Goal: Transaction & Acquisition: Purchase product/service

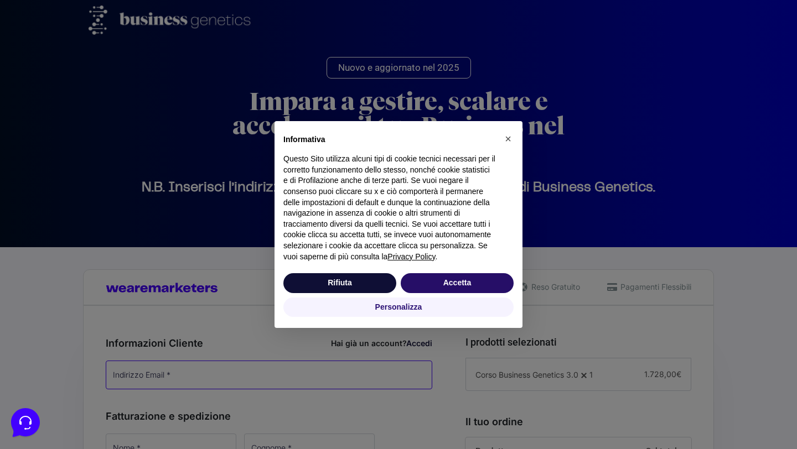
type input "[EMAIL_ADDRESS][DOMAIN_NAME]"
click at [469, 290] on button "Accetta" at bounding box center [457, 283] width 113 height 20
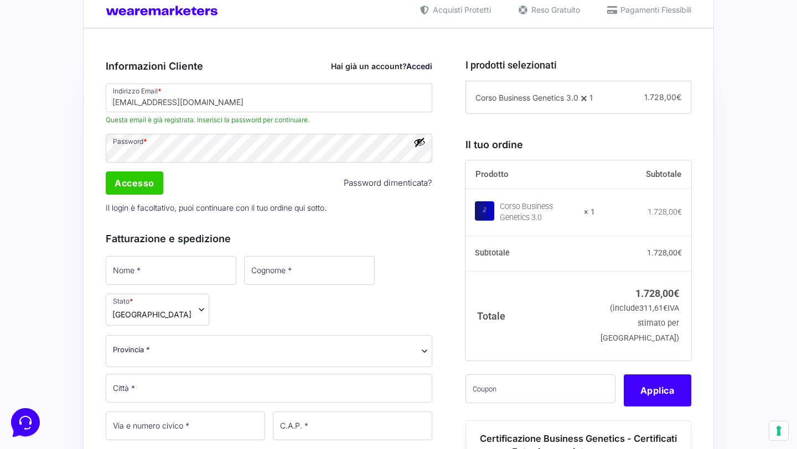
scroll to position [293, 0]
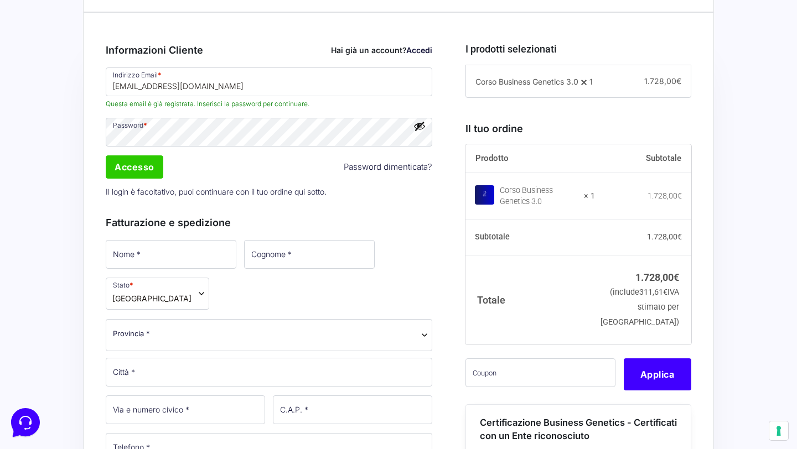
click at [426, 50] on link "Accedi" at bounding box center [419, 49] width 26 height 9
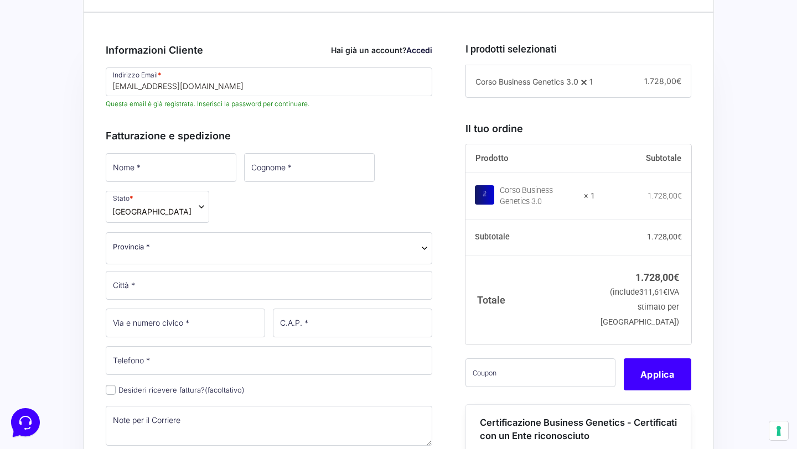
click at [426, 50] on link "Accedi" at bounding box center [419, 49] width 26 height 9
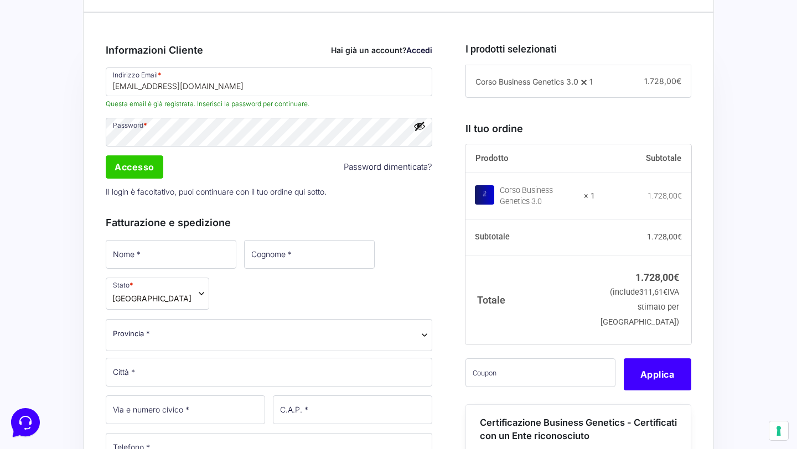
click at [419, 125] on button "Mostra password" at bounding box center [419, 126] width 12 height 12
click at [148, 167] on input "Accesso" at bounding box center [135, 166] width 58 height 23
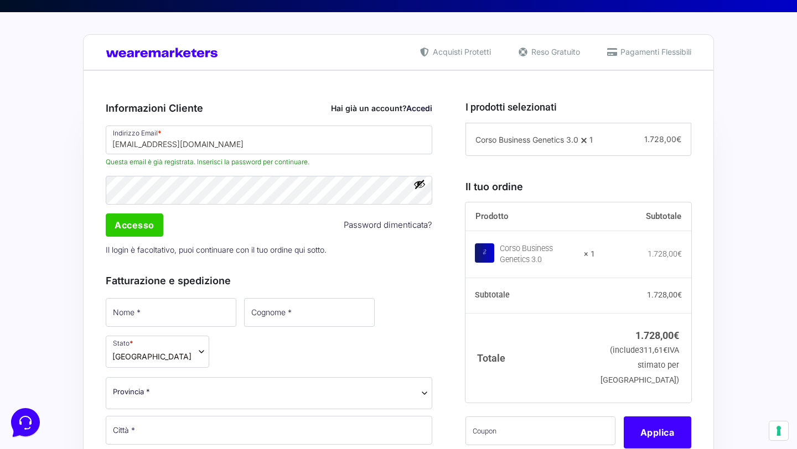
scroll to position [238, 0]
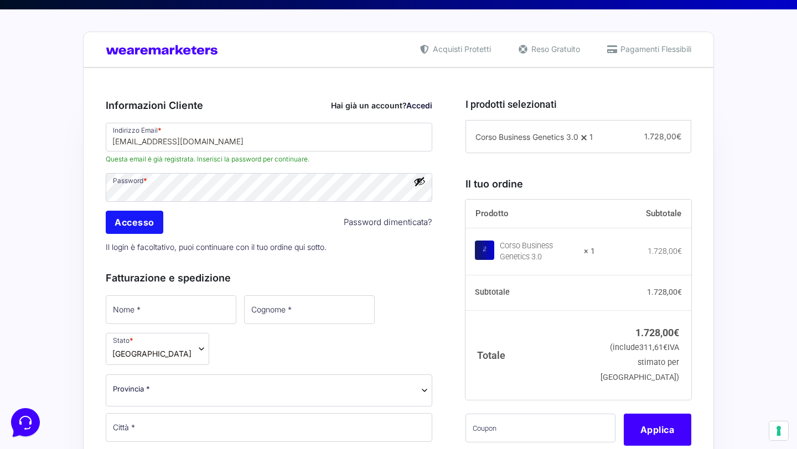
click at [148, 224] on input "Accesso" at bounding box center [135, 222] width 58 height 23
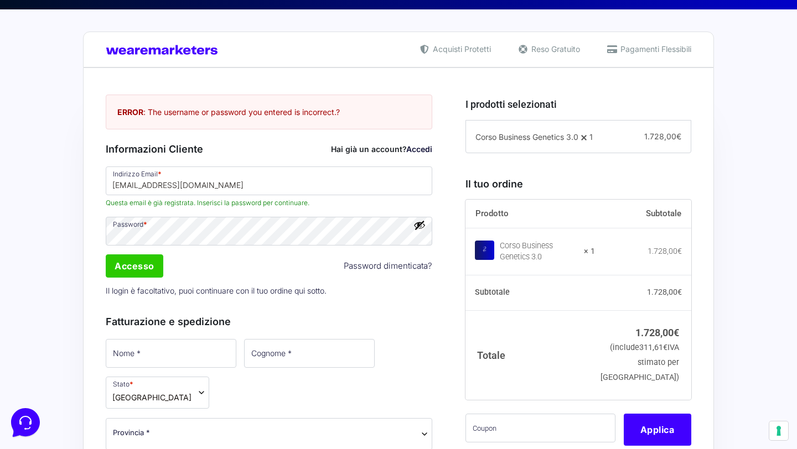
click at [419, 230] on button "Mostra password" at bounding box center [419, 225] width 12 height 12
click at [136, 263] on input "Accesso" at bounding box center [135, 266] width 58 height 23
click at [138, 266] on input "Accesso" at bounding box center [135, 266] width 58 height 23
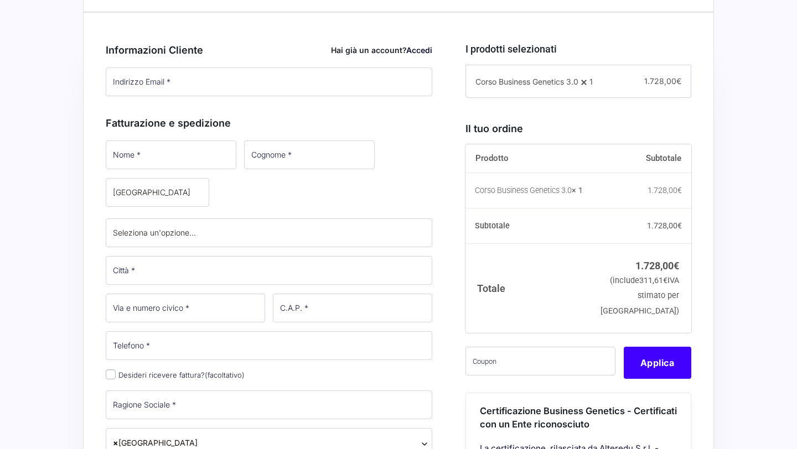
type input "[EMAIL_ADDRESS][DOMAIN_NAME]"
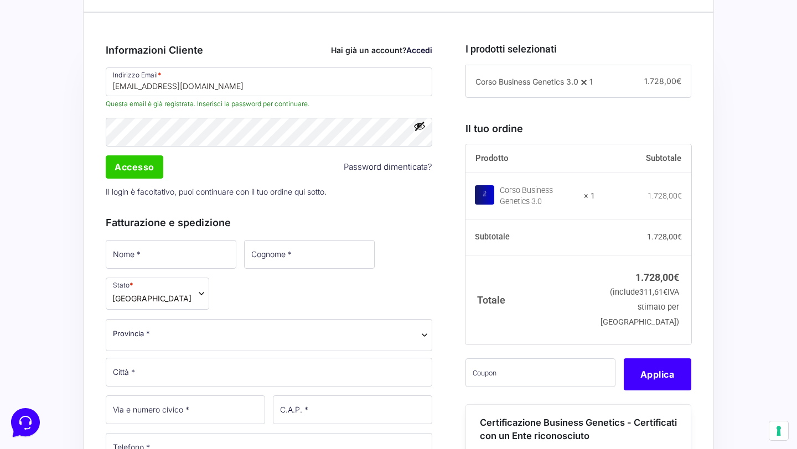
click at [423, 132] on button "Mostra password" at bounding box center [419, 126] width 12 height 12
click at [143, 168] on input "Accesso" at bounding box center [135, 166] width 58 height 23
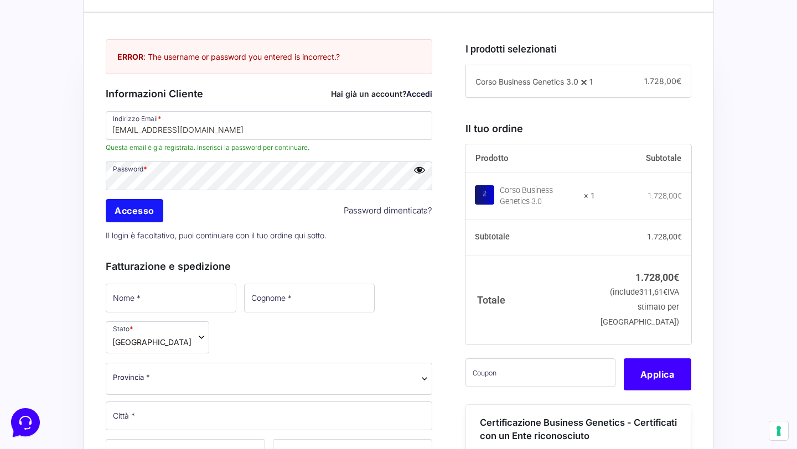
click at [147, 215] on input "Accesso" at bounding box center [135, 210] width 58 height 23
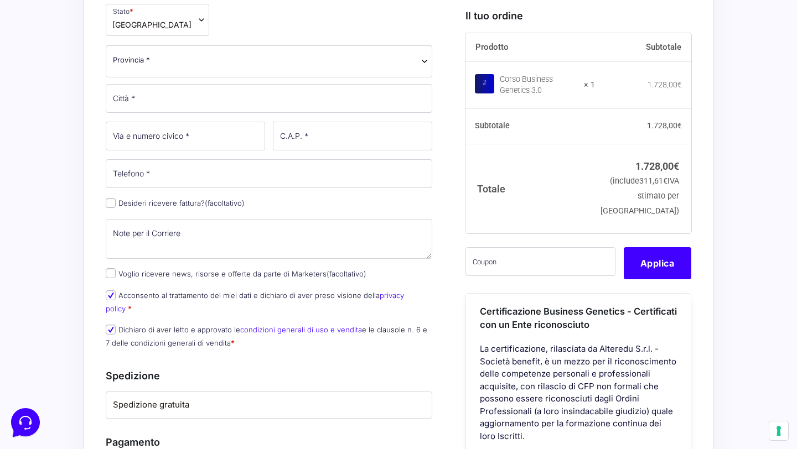
scroll to position [454, 0]
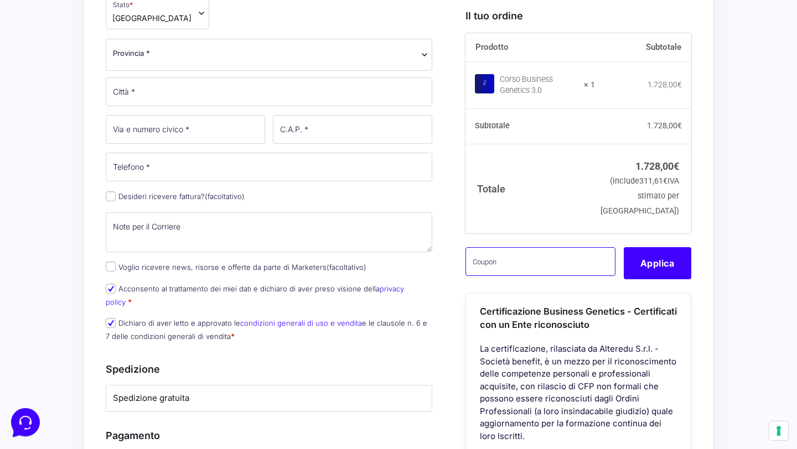
click at [515, 276] on input "text" at bounding box center [540, 261] width 150 height 29
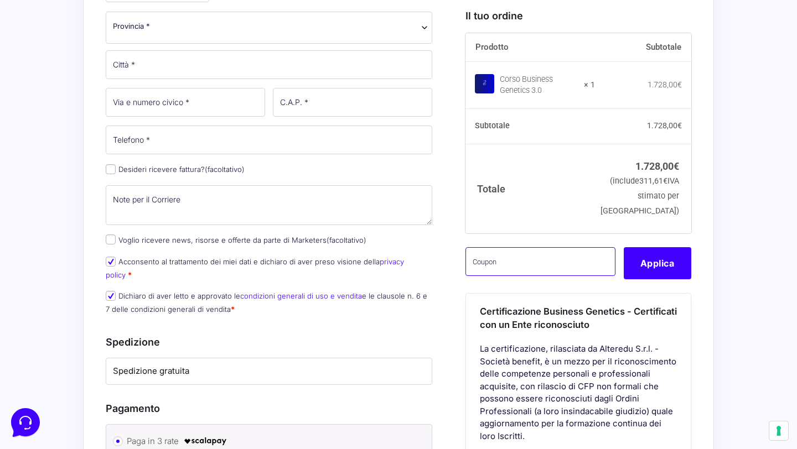
scroll to position [466, 0]
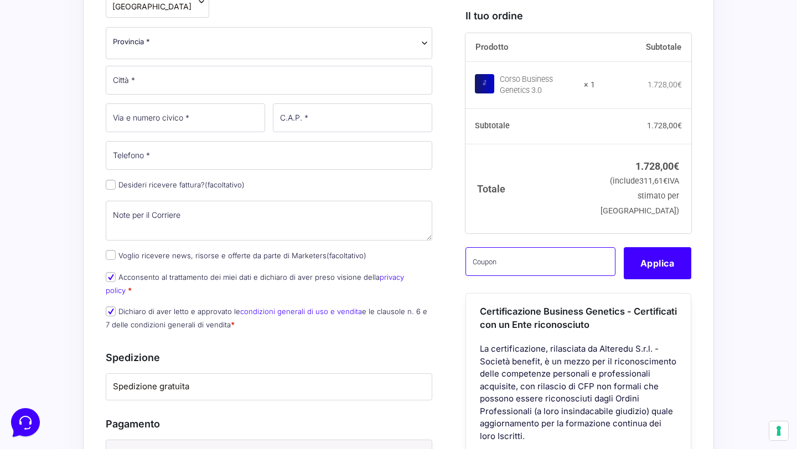
click at [562, 276] on input "text" at bounding box center [540, 261] width 150 height 29
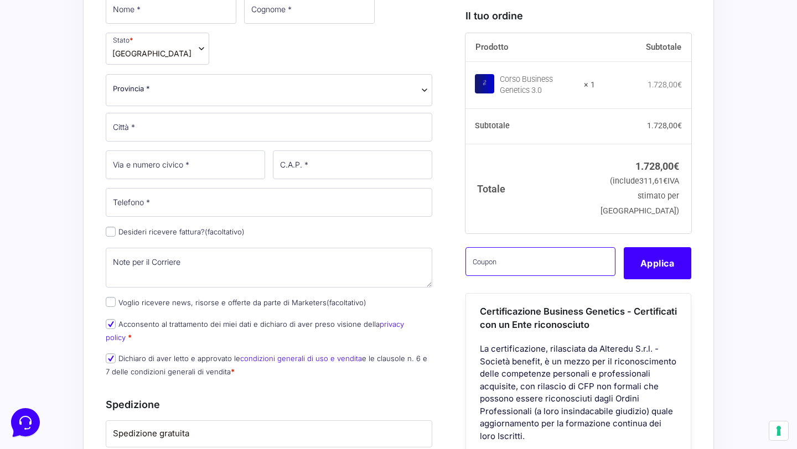
scroll to position [437, 0]
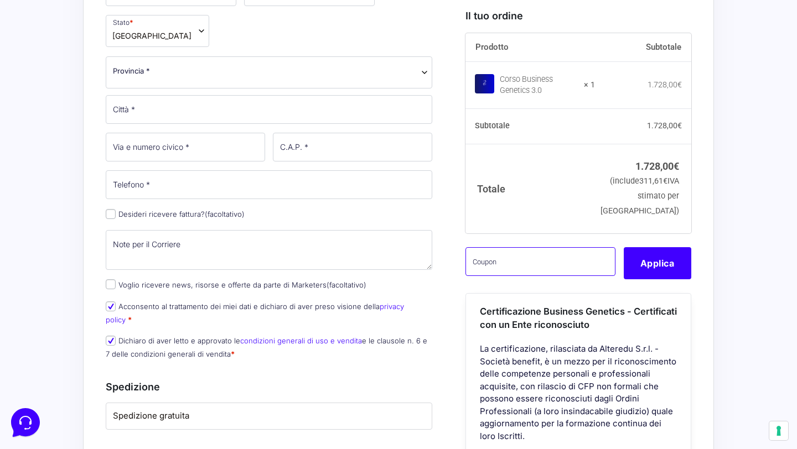
click at [546, 276] on input "text" at bounding box center [540, 261] width 150 height 29
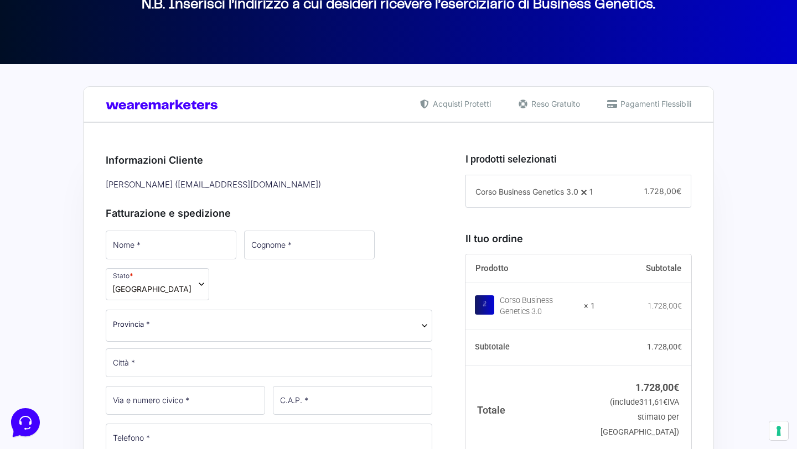
scroll to position [188, 0]
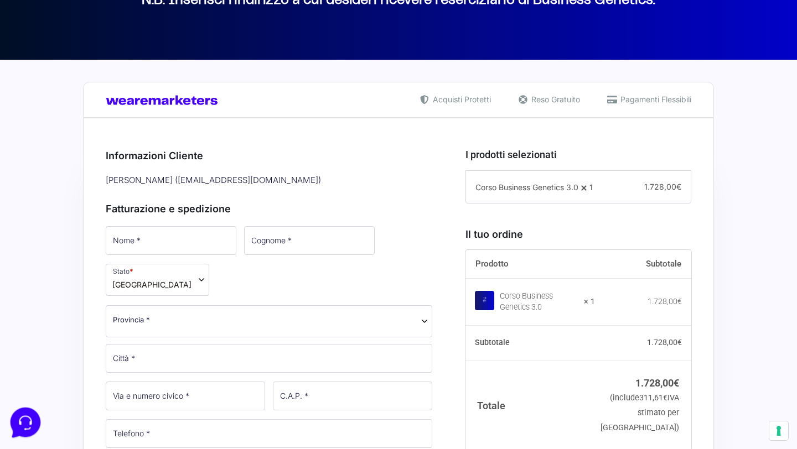
click at [32, 422] on icon at bounding box center [24, 421] width 29 height 29
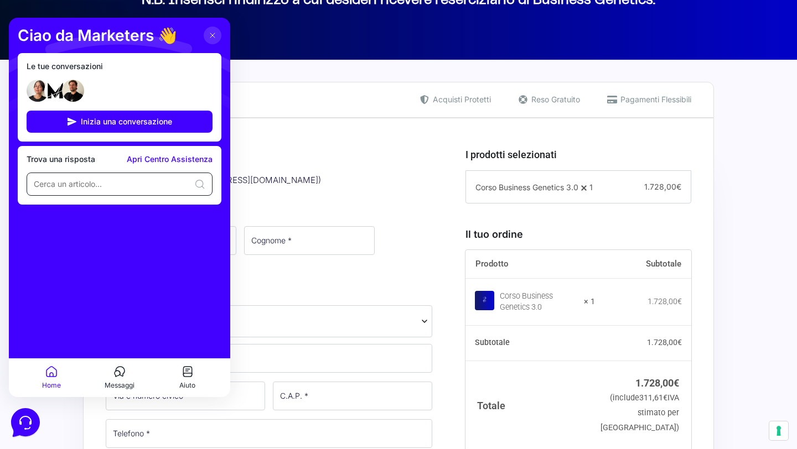
click at [133, 180] on input at bounding box center [112, 184] width 156 height 11
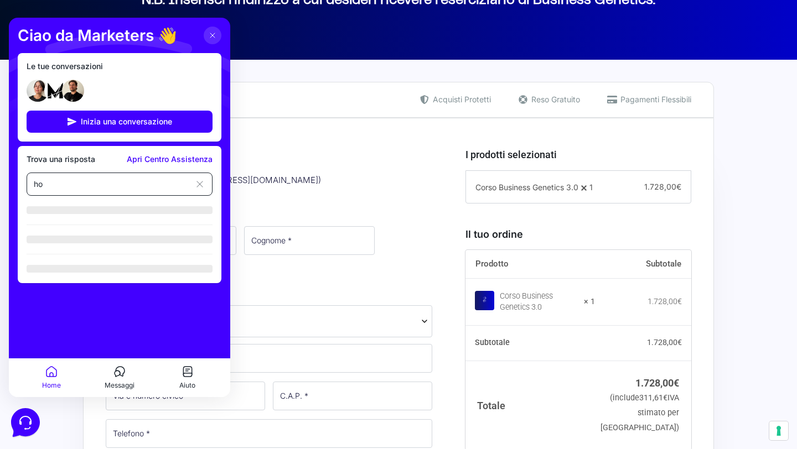
type input "h"
type input "Ciao ragazzi, mi sono persa il codice sconto per chi ha già Pro!"
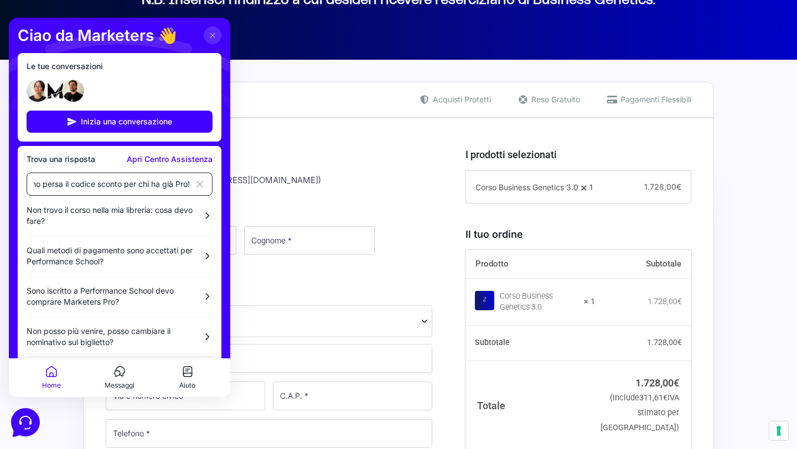
scroll to position [0, 0]
drag, startPoint x: 189, startPoint y: 183, endPoint x: 22, endPoint y: 174, distance: 166.8
click at [22, 174] on div "Trova una risposta Apri Centro Assistenza Ciao ragazzi, mi sono persa il codice…" at bounding box center [120, 271] width 204 height 251
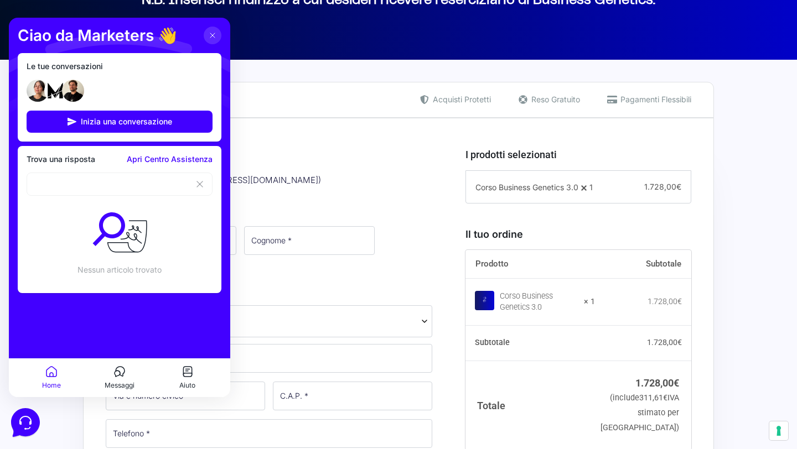
click at [122, 370] on icon at bounding box center [119, 371] width 13 height 13
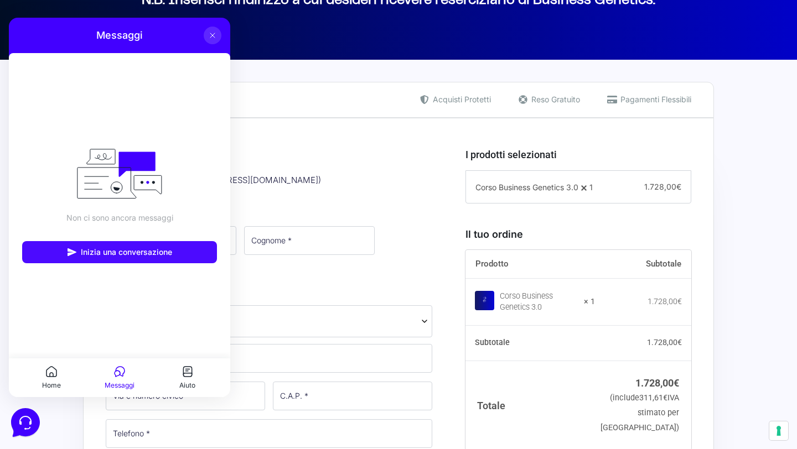
click at [135, 252] on span "Inizia una conversazione" at bounding box center [126, 252] width 91 height 9
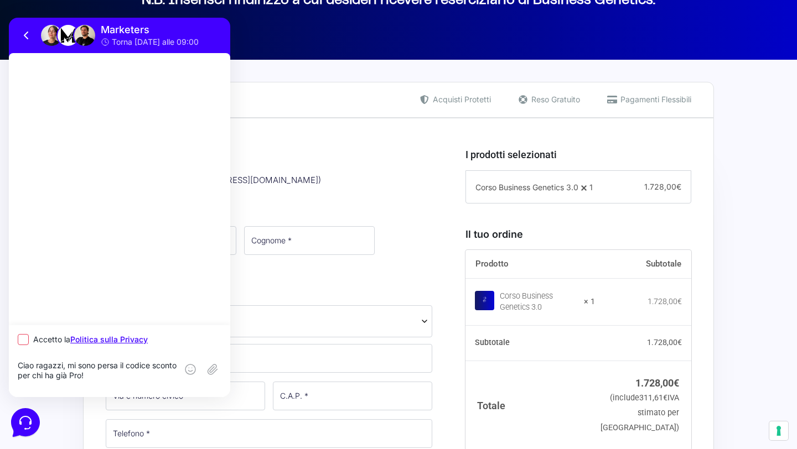
type textarea "Ciao ragazzi, mi sono persa il codice sconto per chi ha già Pro!"
click at [23, 338] on icon at bounding box center [23, 339] width 7 height 7
click at [23, 338] on input "Accetto la Politica sulla Privacy" at bounding box center [21, 339] width 7 height 7
checkbox input "true"
click at [214, 371] on rect at bounding box center [213, 370] width 18 height 18
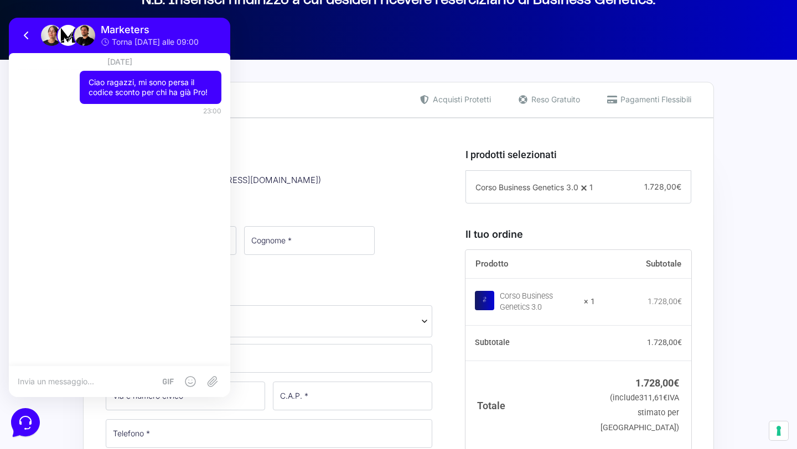
click at [132, 381] on textarea at bounding box center [86, 382] width 137 height 10
type textarea "mi sono loggata con la mail di pro ma non lo vedo"
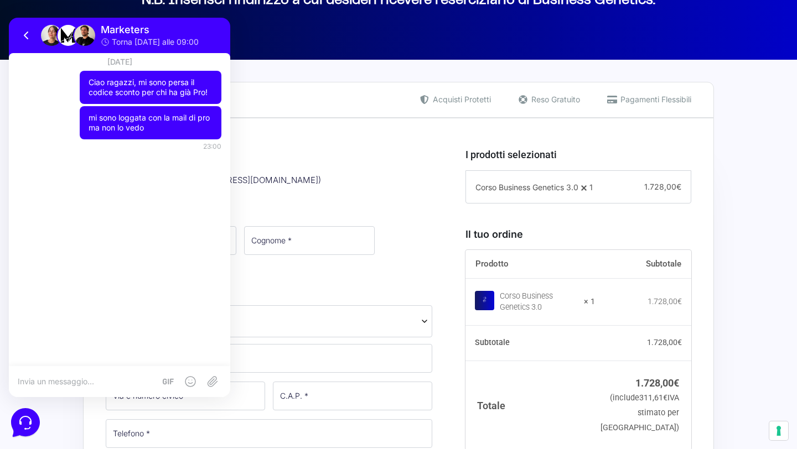
click at [356, 151] on h3 "Informazioni Cliente" at bounding box center [269, 155] width 326 height 15
click at [23, 33] on icon at bounding box center [26, 35] width 13 height 13
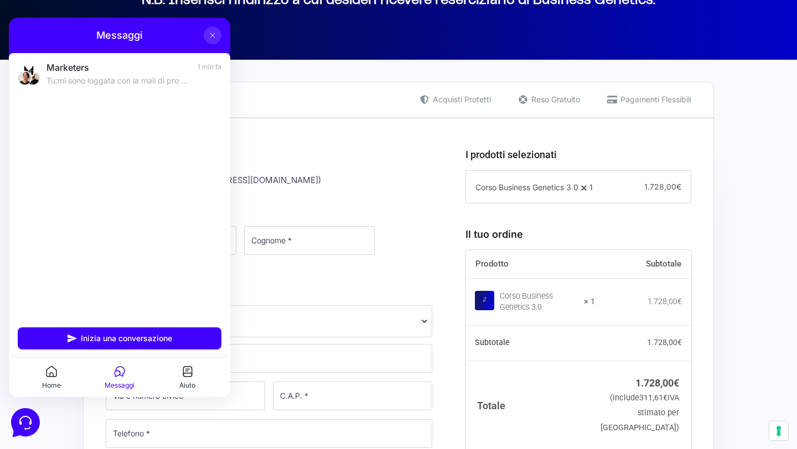
click at [216, 36] on icon at bounding box center [212, 35] width 9 height 9
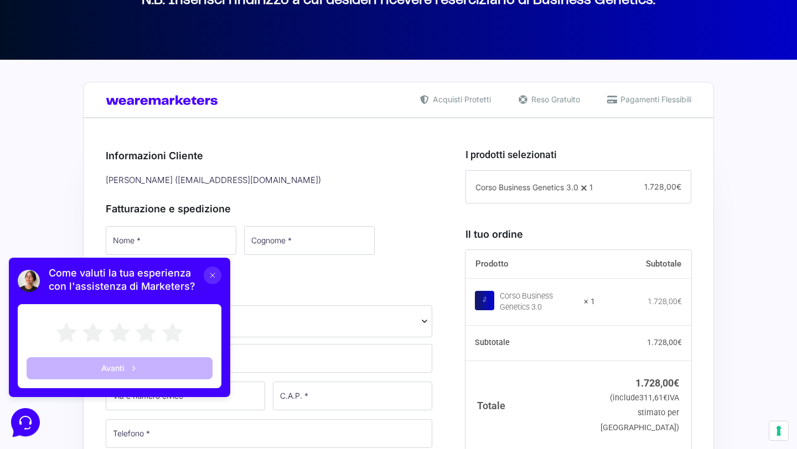
click at [213, 276] on icon at bounding box center [212, 275] width 9 height 9
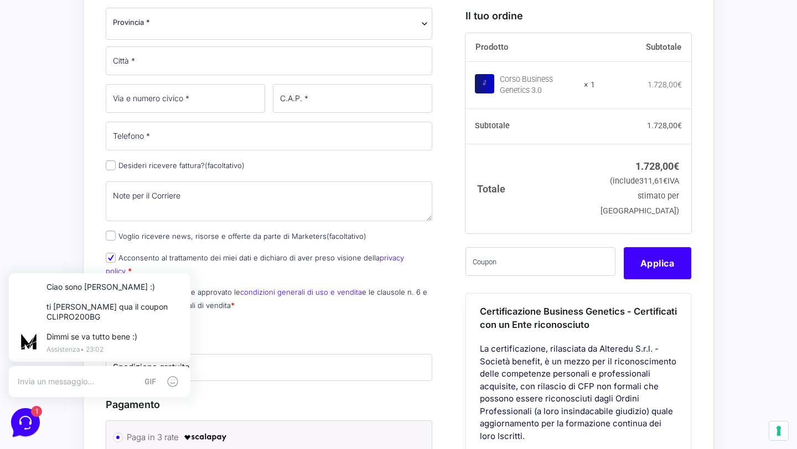
scroll to position [516, 0]
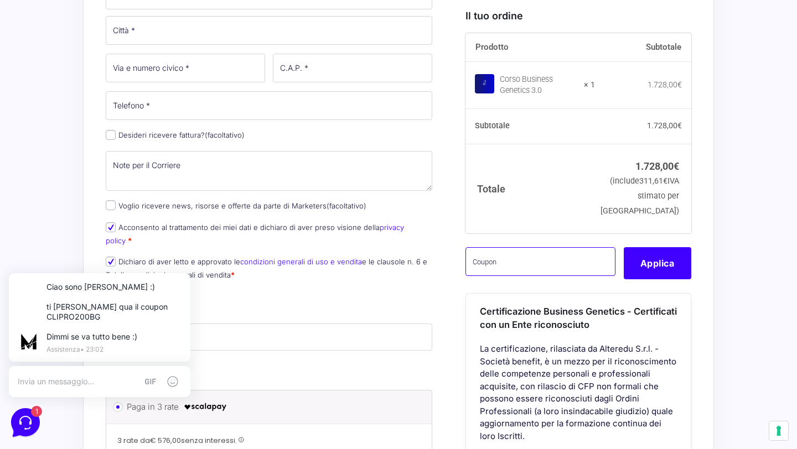
click at [538, 276] on input "text" at bounding box center [540, 261] width 150 height 29
paste input "CLIPRO200BG"
type input "CLIPRO200BG"
click at [663, 279] on button "Applica" at bounding box center [658, 263] width 68 height 32
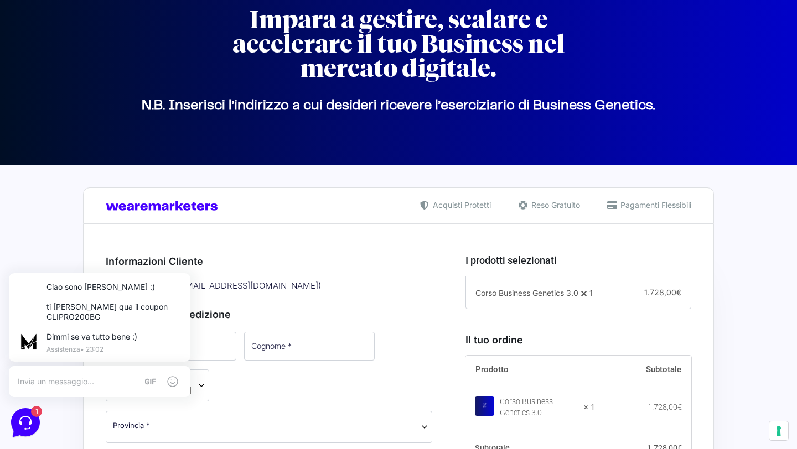
scroll to position [69, 0]
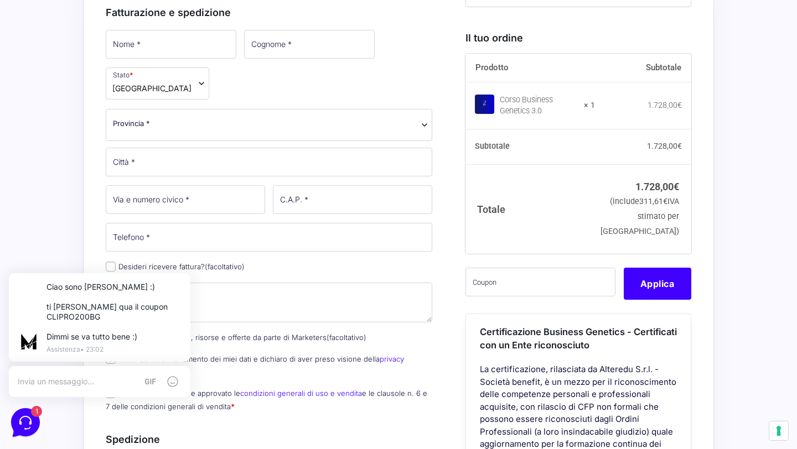
scroll to position [464, 0]
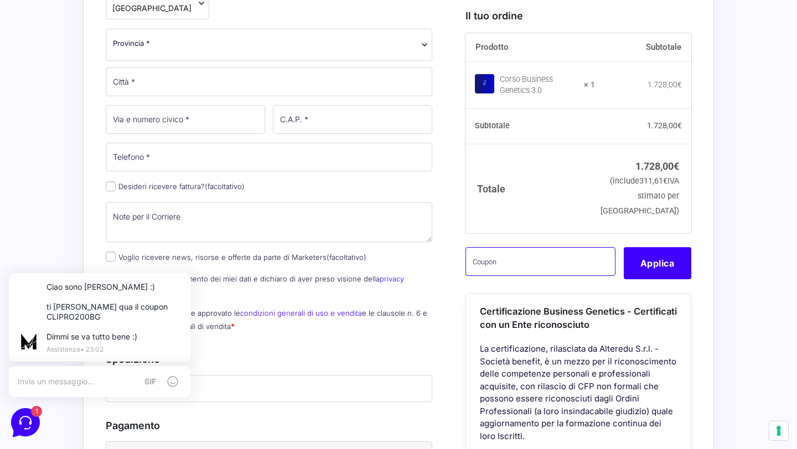
click at [521, 276] on input "text" at bounding box center [540, 261] width 150 height 29
paste input "CLIPRO200BG"
type input "CLIPRO200BG"
click at [660, 278] on button "Applica" at bounding box center [658, 263] width 68 height 32
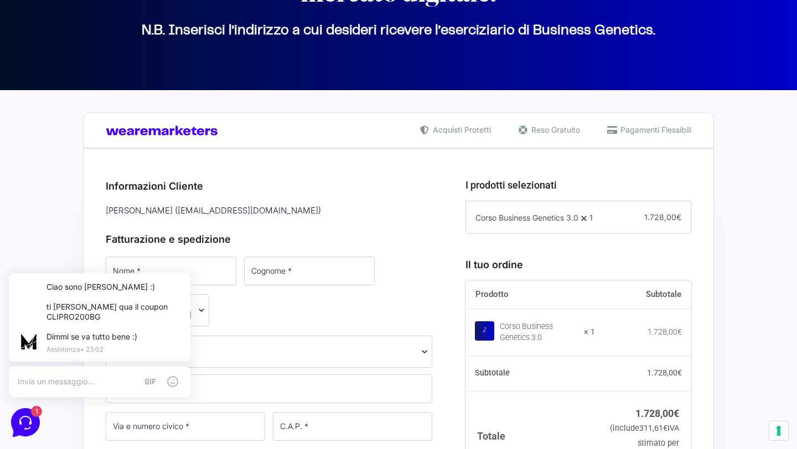
scroll to position [189, 0]
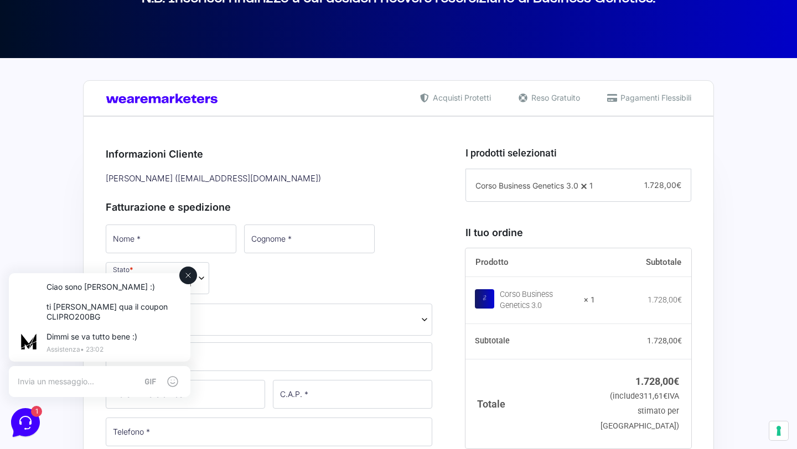
click at [187, 278] on icon at bounding box center [188, 275] width 9 height 9
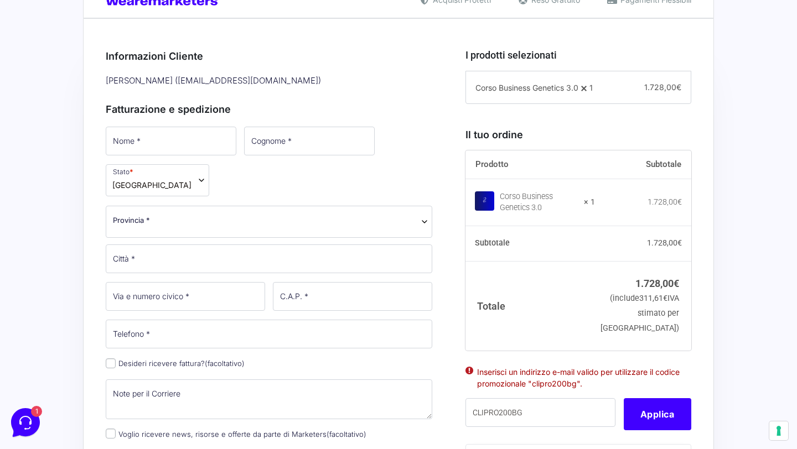
scroll to position [0, 0]
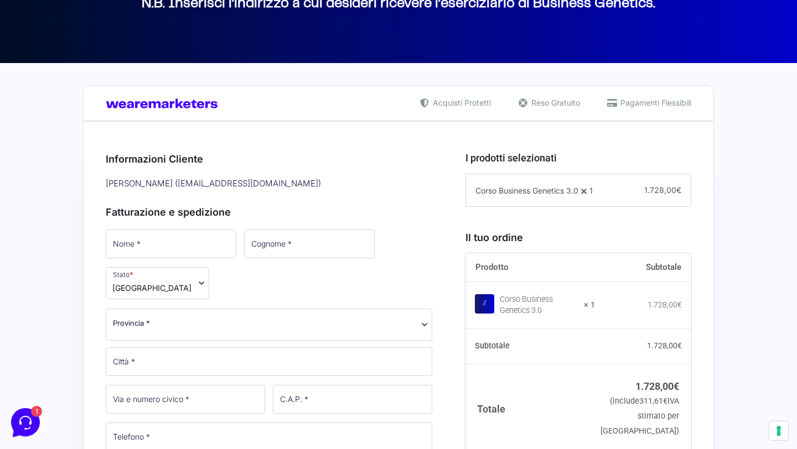
scroll to position [308, 0]
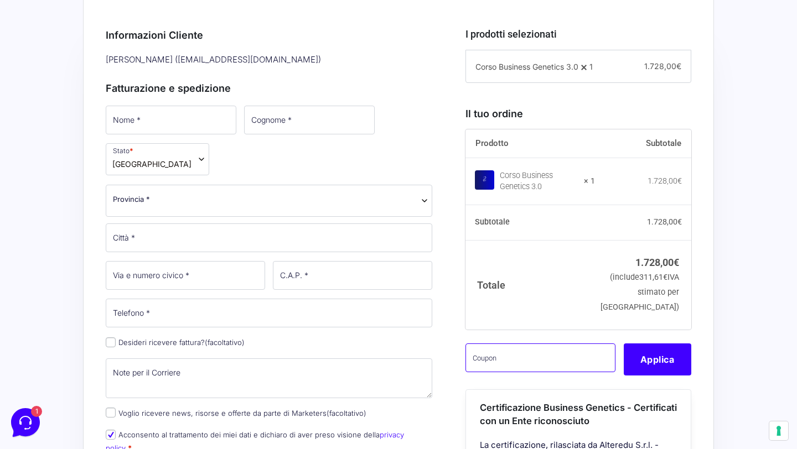
click at [522, 372] on input "text" at bounding box center [540, 358] width 150 height 29
paste input "CLIPRO200BG"
type input "CLIPRO200BG"
click at [653, 376] on button "Applica" at bounding box center [658, 360] width 68 height 32
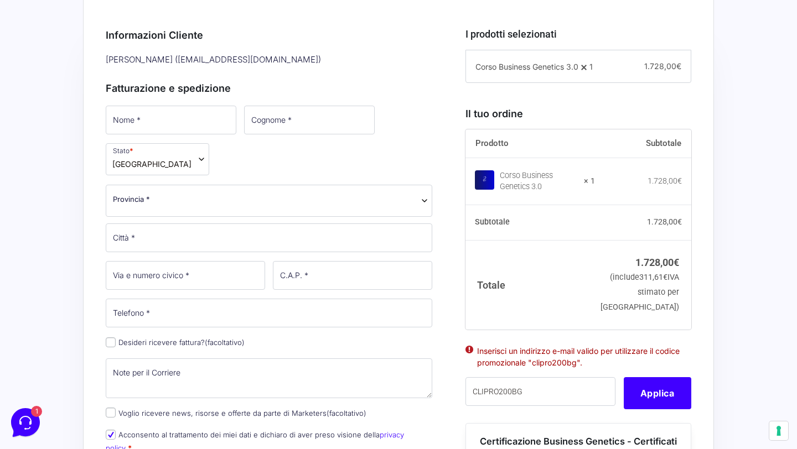
click at [274, 58] on div "[PERSON_NAME] ( [EMAIL_ADDRESS][DOMAIN_NAME] )" at bounding box center [269, 60] width 334 height 18
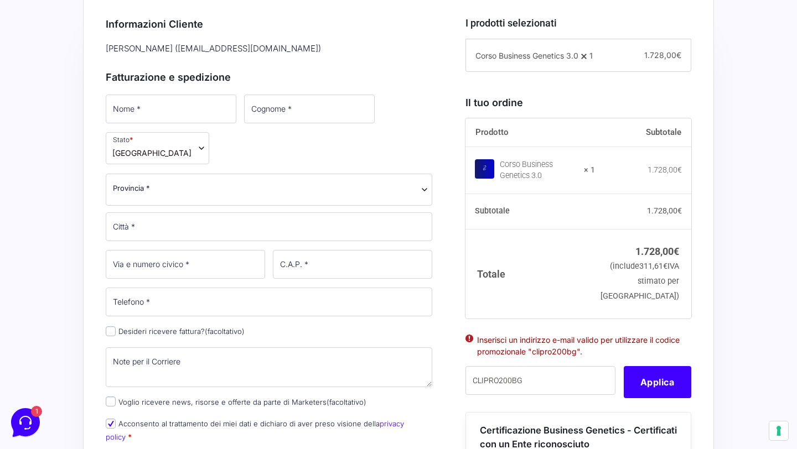
drag, startPoint x: 145, startPoint y: 124, endPoint x: 149, endPoint y: 115, distance: 10.7
click at [148, 117] on p "Nome *" at bounding box center [171, 109] width 138 height 32
click at [153, 108] on input "Nome *" at bounding box center [171, 109] width 131 height 29
type input "[PERSON_NAME]"
click at [252, 104] on input "Cognome *" at bounding box center [308, 109] width 131 height 29
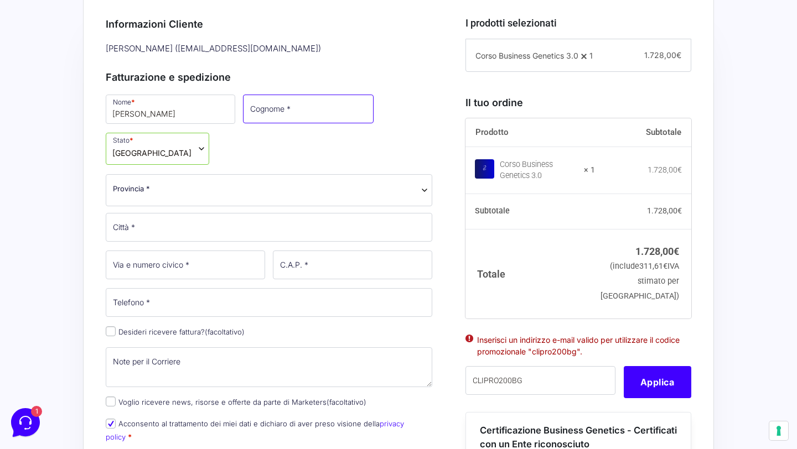
type input "[PERSON_NAME]"
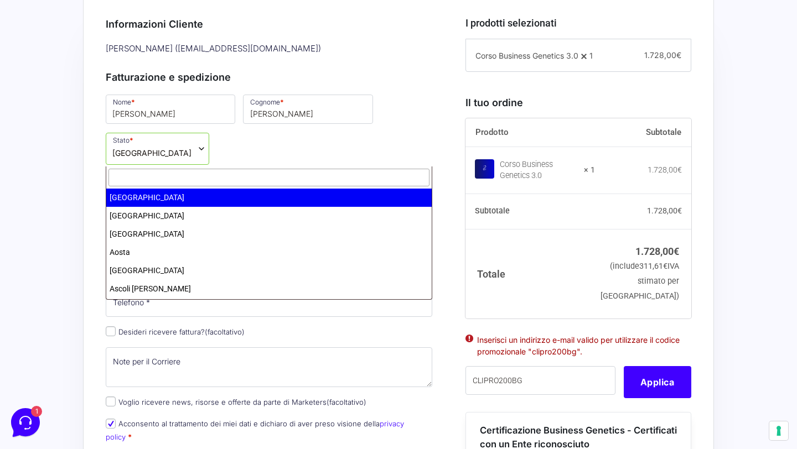
click at [237, 183] on span "Provincia *" at bounding box center [269, 189] width 312 height 12
type input "c"
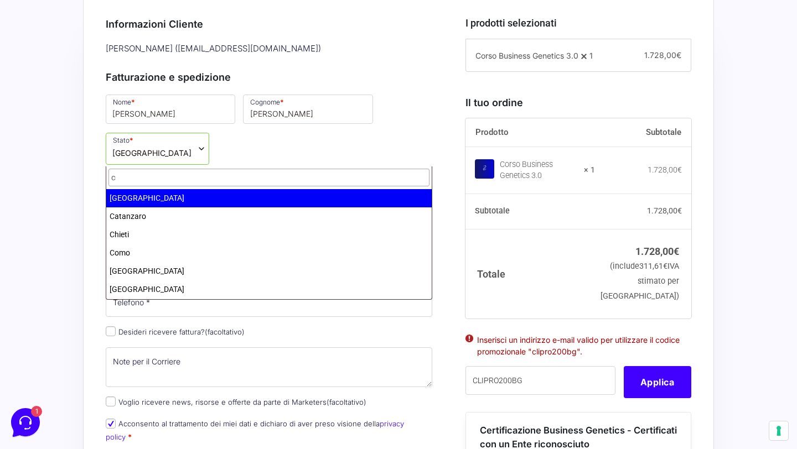
scroll to position [130, 0]
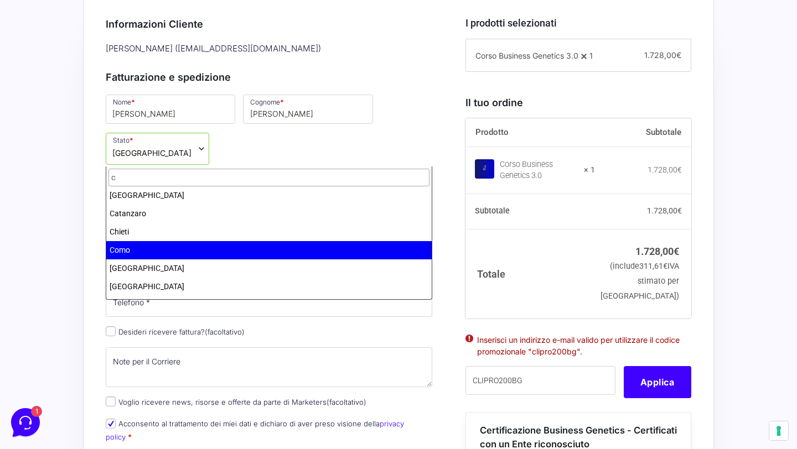
select select "CO"
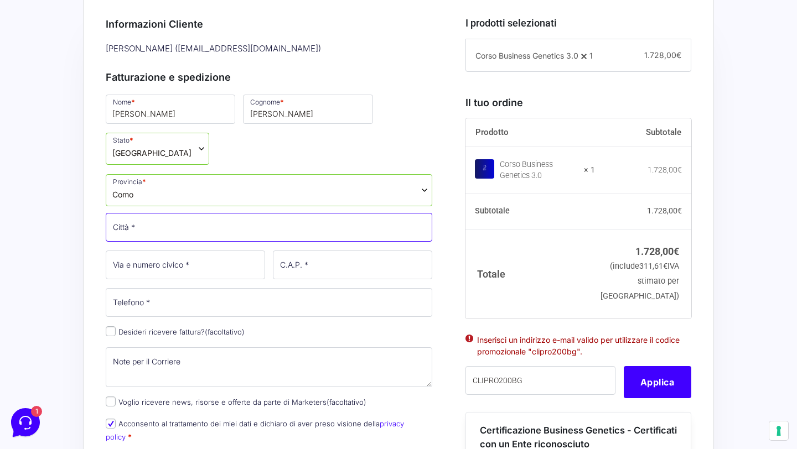
click at [191, 213] on input "Città *" at bounding box center [269, 227] width 326 height 29
type input "[PERSON_NAME]"
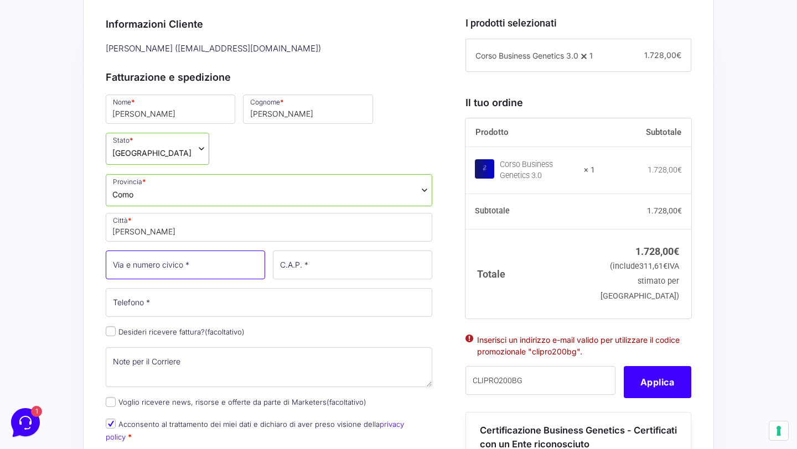
click at [200, 251] on input "Via e numero civico *" at bounding box center [185, 265] width 159 height 29
type input "randaccio"
click at [357, 251] on input "C.A.P. *" at bounding box center [352, 265] width 159 height 29
type input "22063"
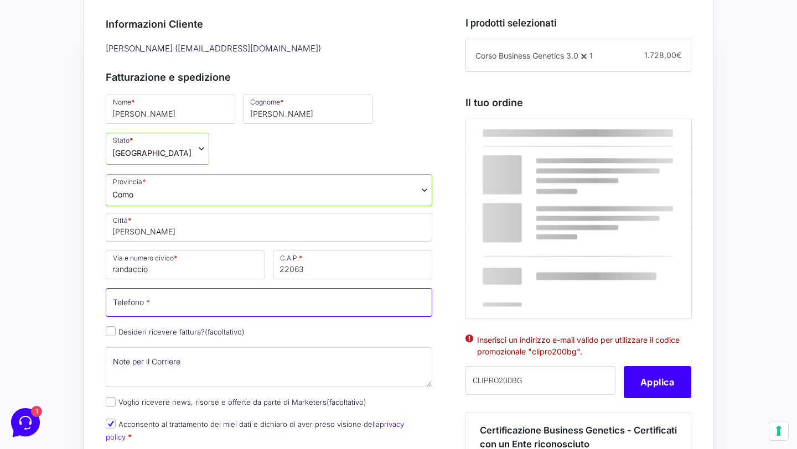
click at [307, 288] on input "Telefono *" at bounding box center [269, 302] width 326 height 29
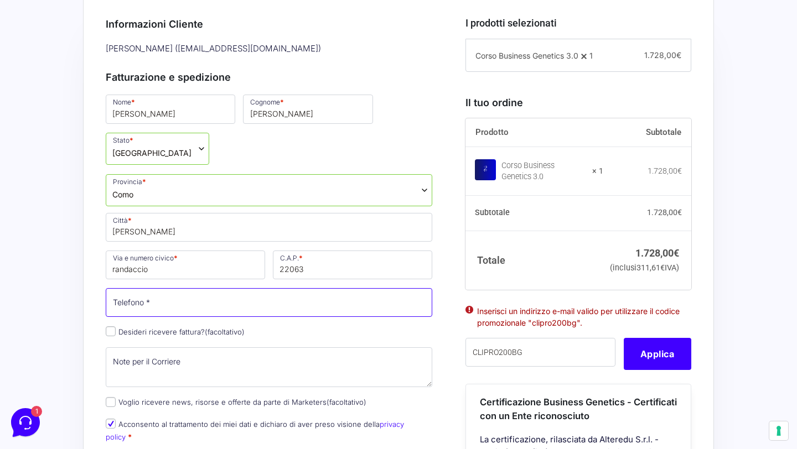
type input "[PHONE_NUMBER]"
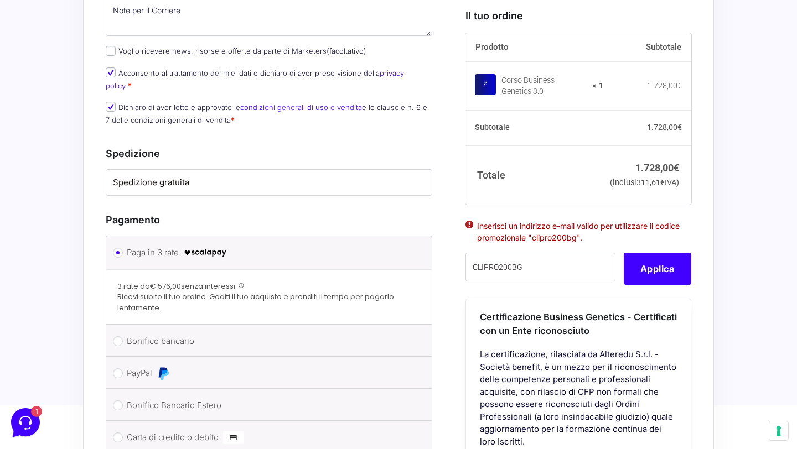
scroll to position [671, 0]
click at [661, 252] on button "Applica" at bounding box center [658, 268] width 68 height 32
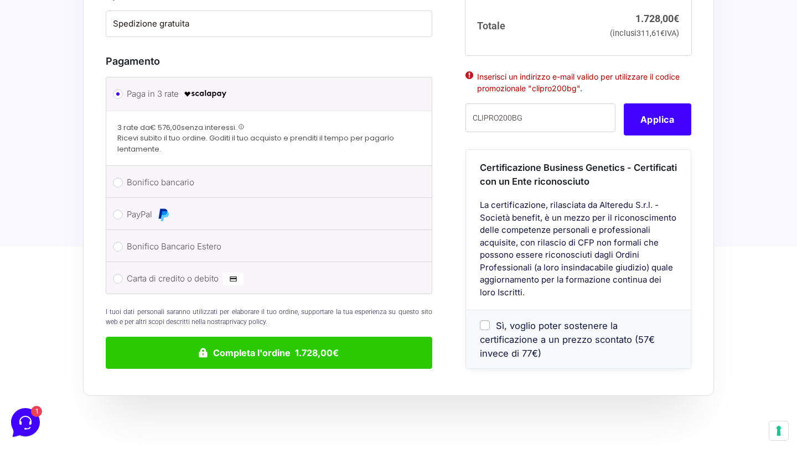
scroll to position [749, 0]
